Goal: Transaction & Acquisition: Purchase product/service

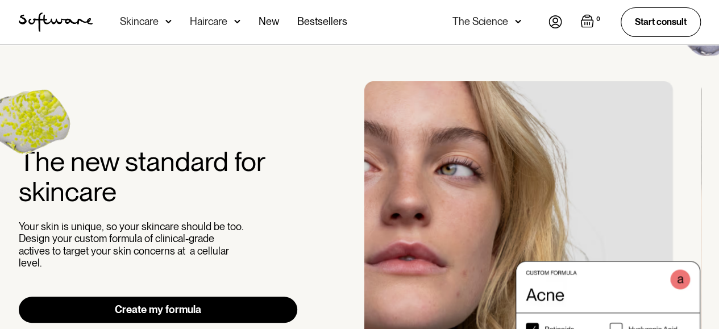
click at [131, 19] on div "Skincare" at bounding box center [139, 21] width 39 height 11
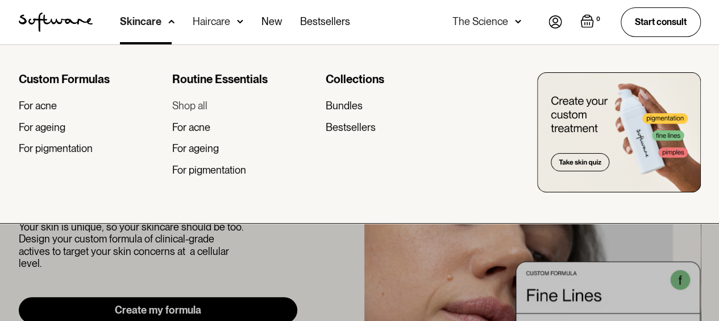
click at [204, 106] on div "Shop all" at bounding box center [189, 106] width 35 height 13
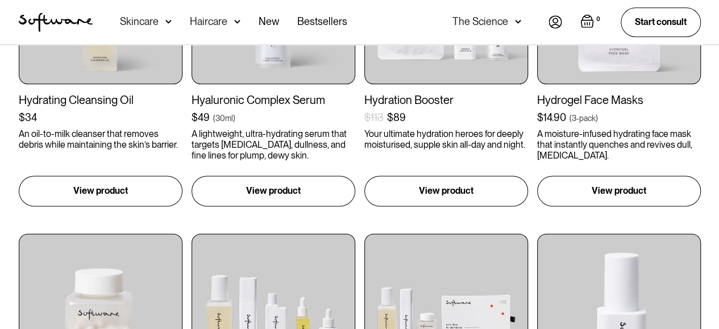
scroll to position [796, 0]
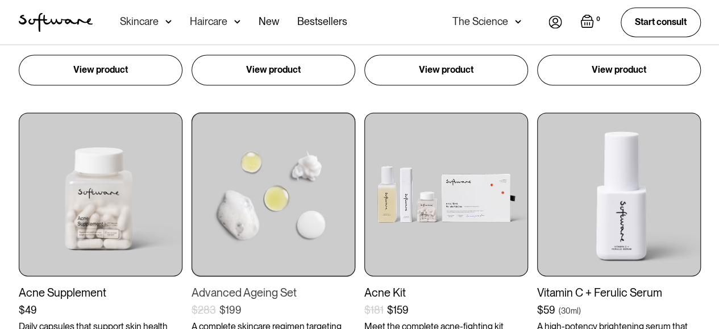
click at [244, 212] on img at bounding box center [274, 195] width 164 height 164
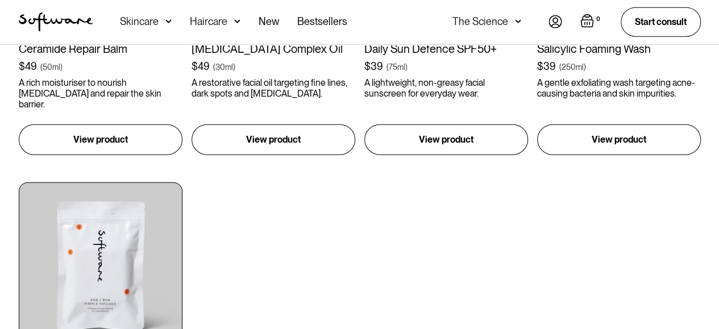
scroll to position [1478, 0]
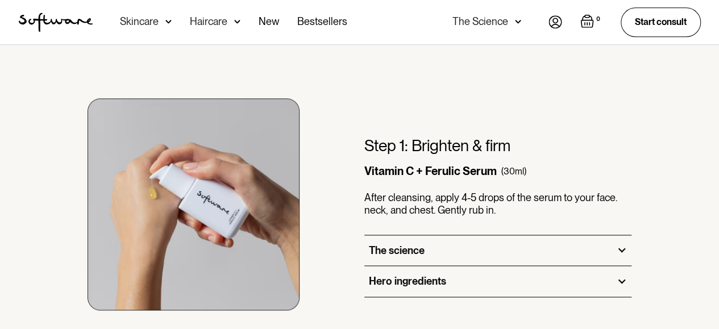
scroll to position [569, 0]
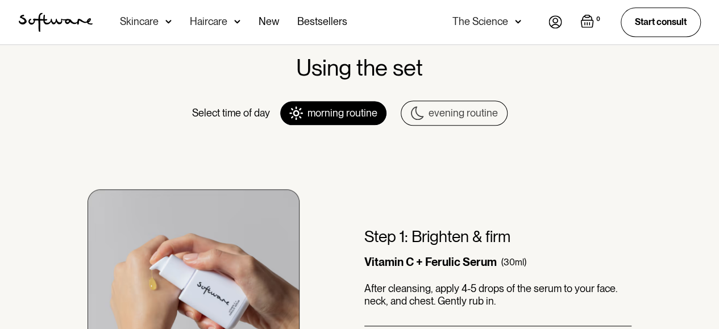
click at [461, 107] on div "evening routine" at bounding box center [463, 113] width 69 height 13
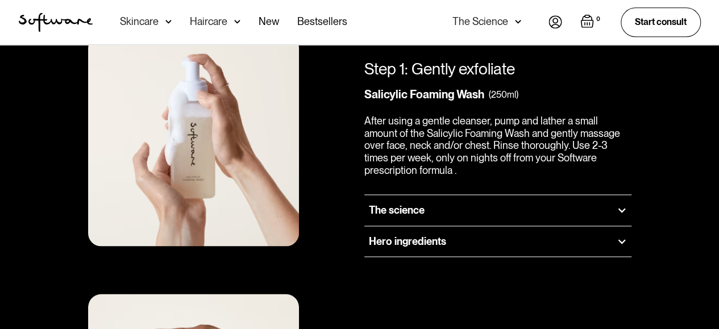
scroll to position [626, 0]
